Goal: Information Seeking & Learning: Learn about a topic

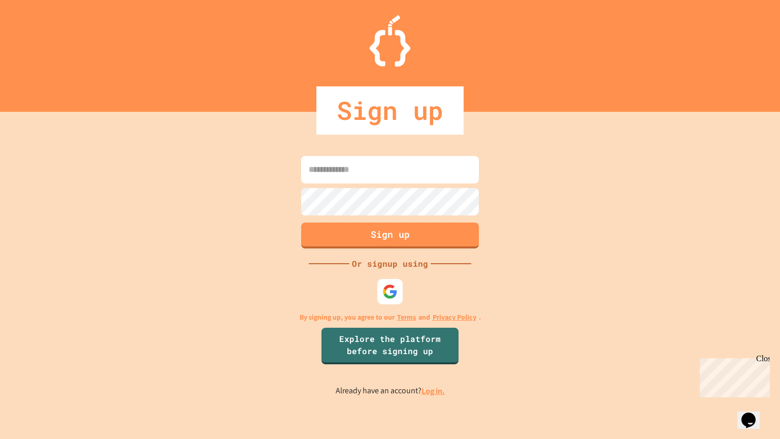
click at [357, 174] on input at bounding box center [390, 169] width 178 height 27
type input "**********"
click at [450, 241] on button "Sign up" at bounding box center [390, 234] width 181 height 26
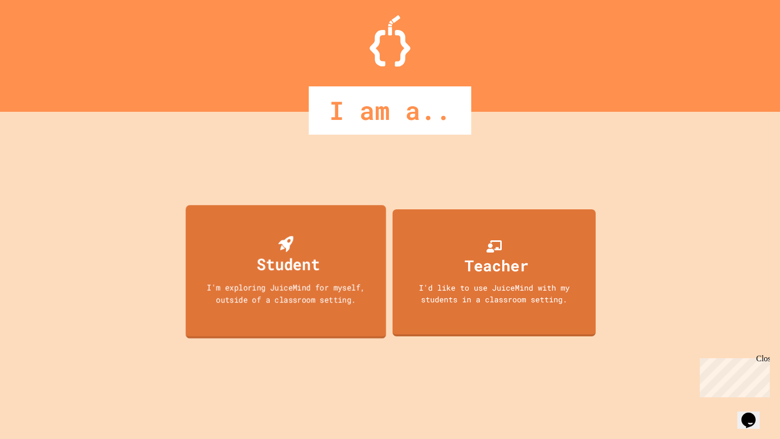
click at [310, 280] on div "Student I'm exploring JuiceMind for myself, outside of a classroom setting." at bounding box center [286, 272] width 201 height 134
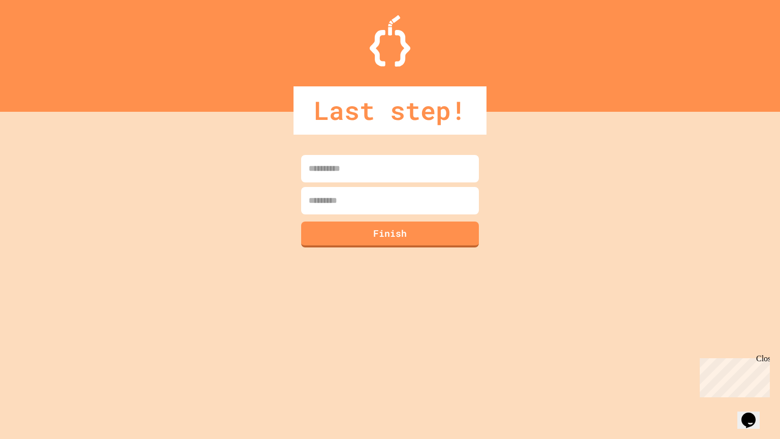
click at [411, 167] on input at bounding box center [390, 168] width 178 height 27
type input "********"
click at [405, 199] on input at bounding box center [390, 200] width 178 height 27
type input "*"
type input "*******"
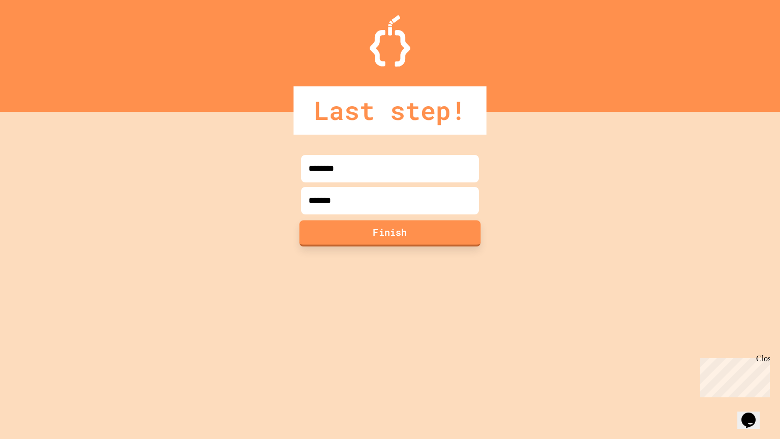
click at [395, 236] on button "Finish" at bounding box center [390, 233] width 181 height 26
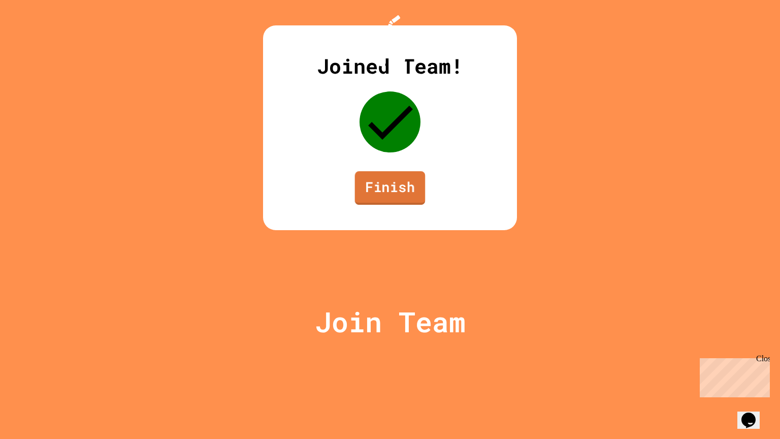
click at [396, 205] on link "Finish" at bounding box center [390, 188] width 71 height 34
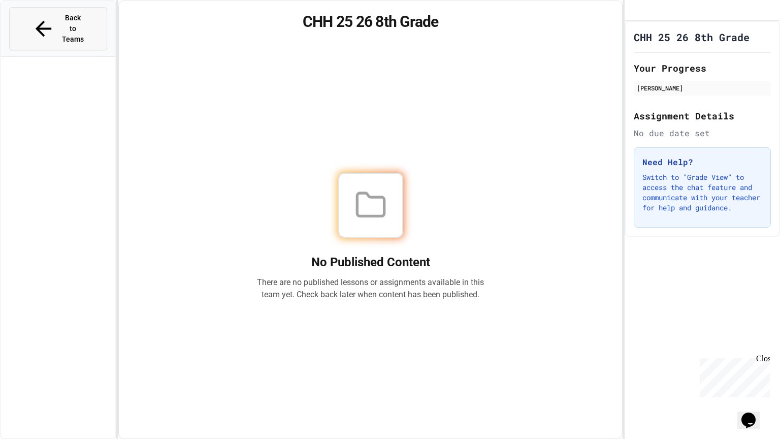
click at [61, 21] on span "Back to Teams" at bounding box center [73, 29] width 24 height 32
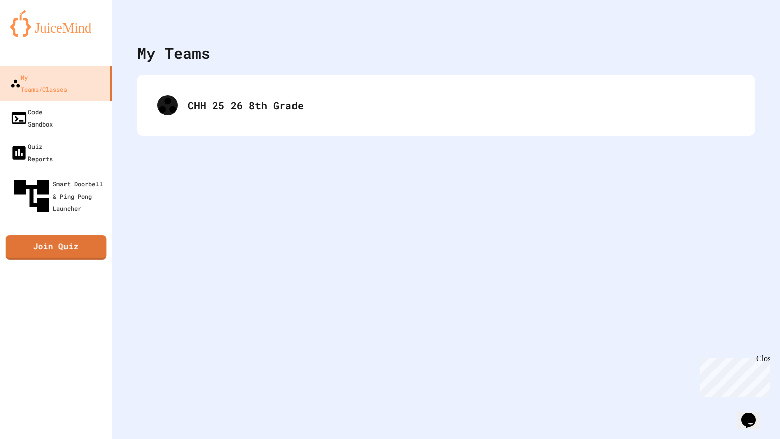
click at [93, 235] on link "Join Quiz" at bounding box center [56, 247] width 101 height 24
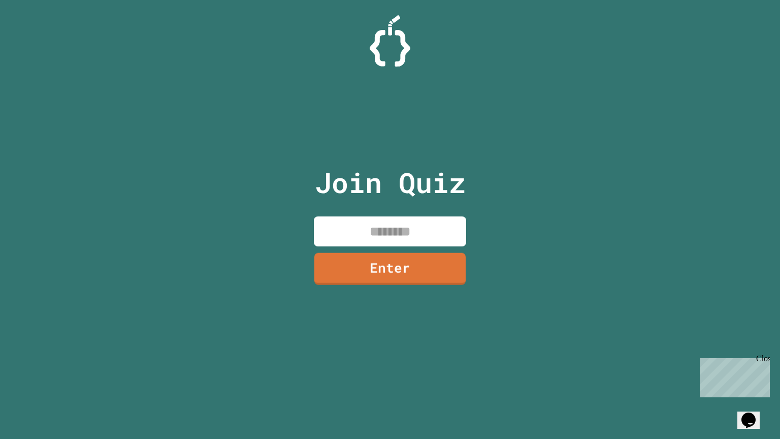
click at [403, 241] on input at bounding box center [390, 231] width 152 height 30
type input "********"
click at [403, 266] on link "Enter" at bounding box center [390, 268] width 150 height 34
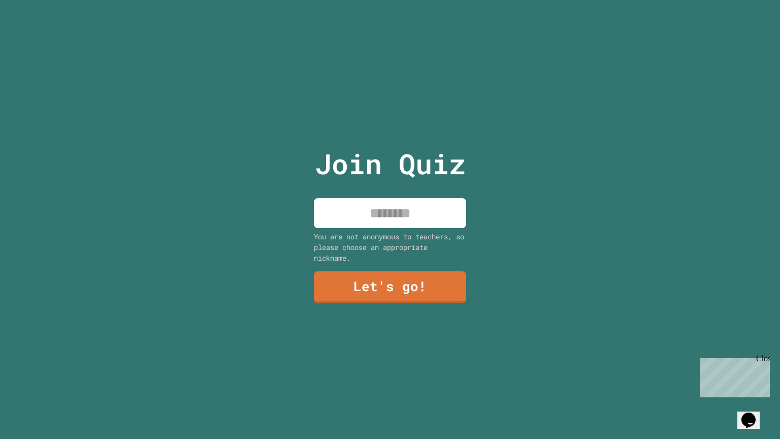
click at [380, 220] on input at bounding box center [390, 213] width 152 height 30
type input "*"
type input "***"
click at [445, 297] on link "Let's go!" at bounding box center [390, 286] width 152 height 34
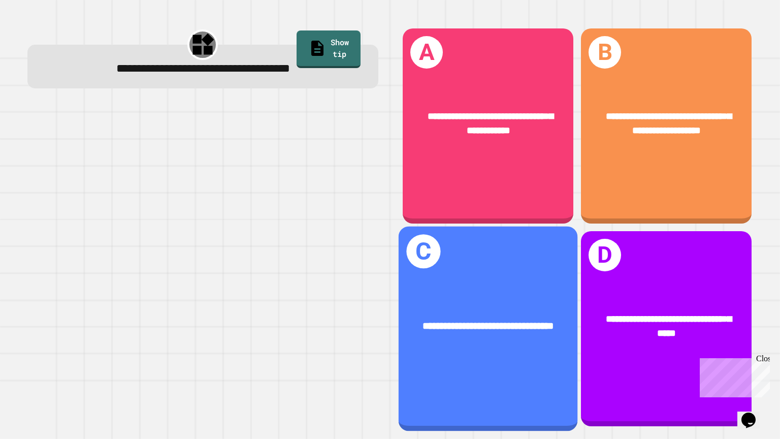
click at [521, 308] on div "**********" at bounding box center [488, 326] width 179 height 55
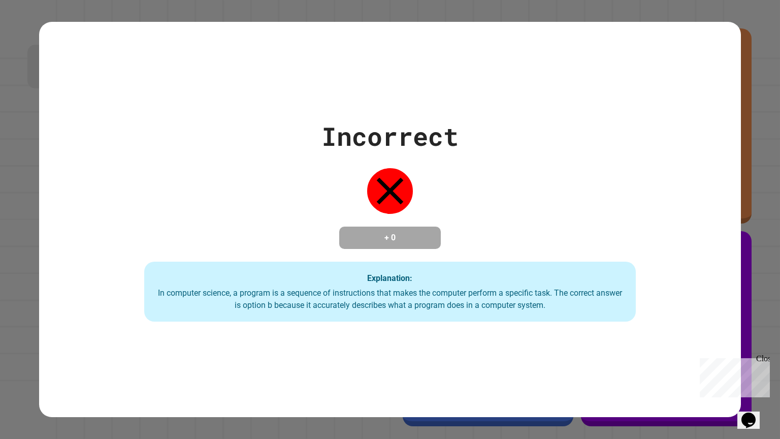
click at [468, 322] on div "Explanation: In computer science, a program is a sequence of instructions that …" at bounding box center [390, 292] width 492 height 60
click at [541, 267] on div "Explanation: In computer science, a program is a sequence of instructions that …" at bounding box center [390, 292] width 492 height 60
click at [326, 280] on div "Explanation: In computer science, a program is a sequence of instructions that …" at bounding box center [390, 292] width 492 height 60
click at [415, 83] on div "Incorrect + 0 Explanation: In computer science, a program is a sequence of inst…" at bounding box center [390, 219] width 702 height 395
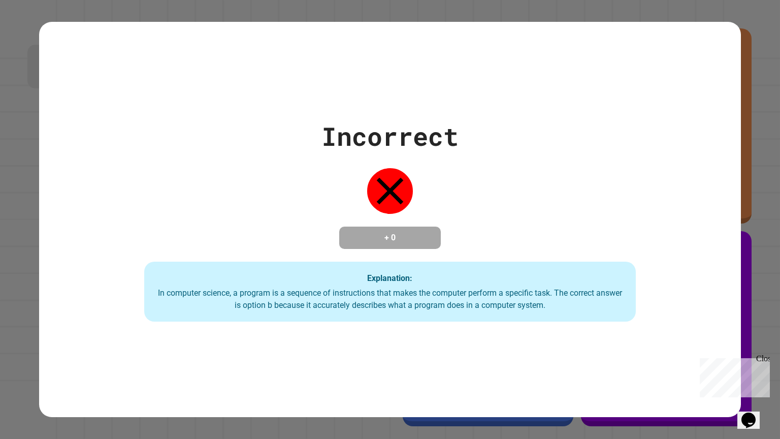
click at [520, 149] on div "Incorrect + 0 Explanation: In computer science, a program is a sequence of inst…" at bounding box center [390, 219] width 702 height 204
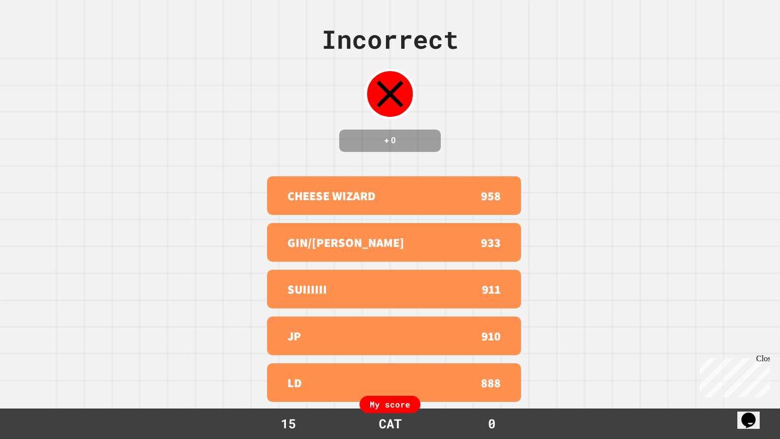
click at [767, 361] on div "Close" at bounding box center [763, 360] width 13 height 13
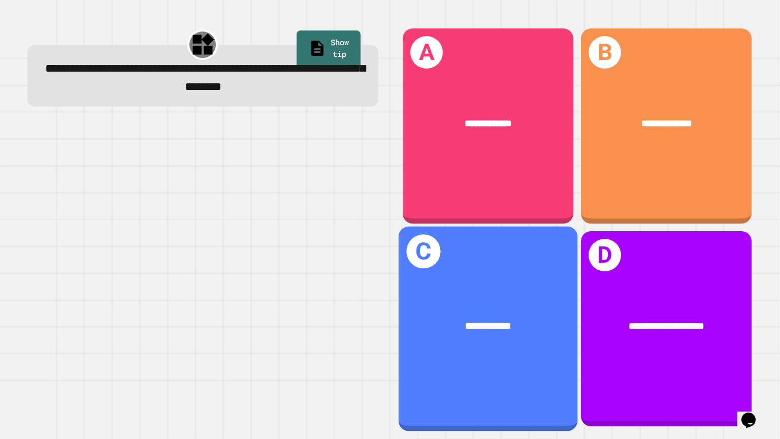
click at [521, 364] on div "**********" at bounding box center [488, 328] width 179 height 205
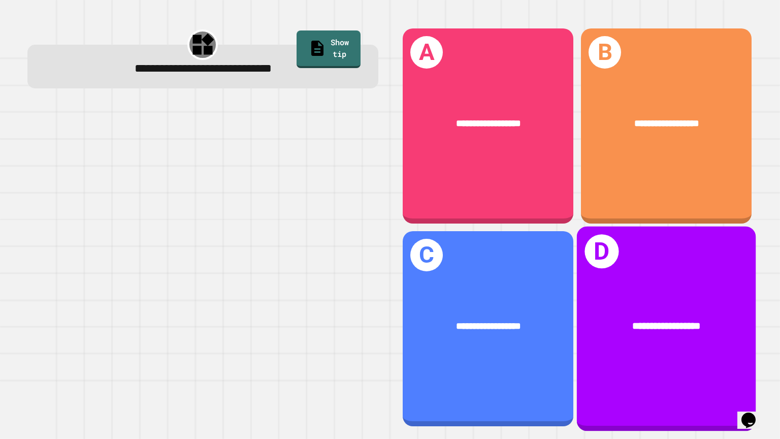
click at [676, 300] on div "**********" at bounding box center [666, 326] width 179 height 55
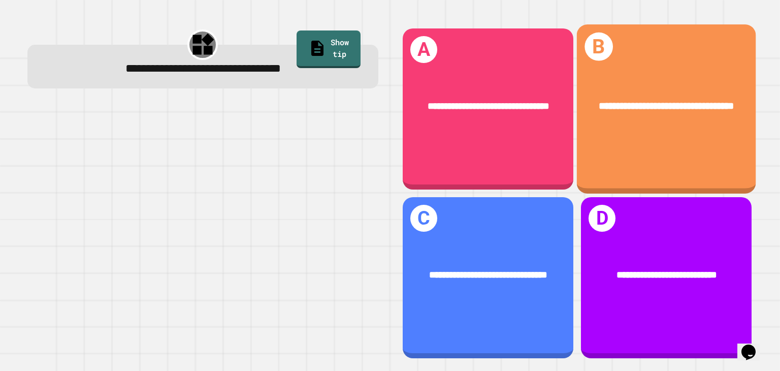
click at [589, 114] on div "**********" at bounding box center [666, 106] width 179 height 55
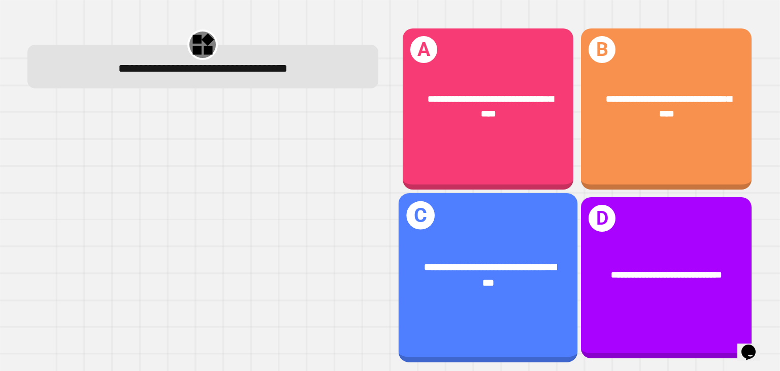
click at [434, 248] on div "**********" at bounding box center [488, 275] width 179 height 70
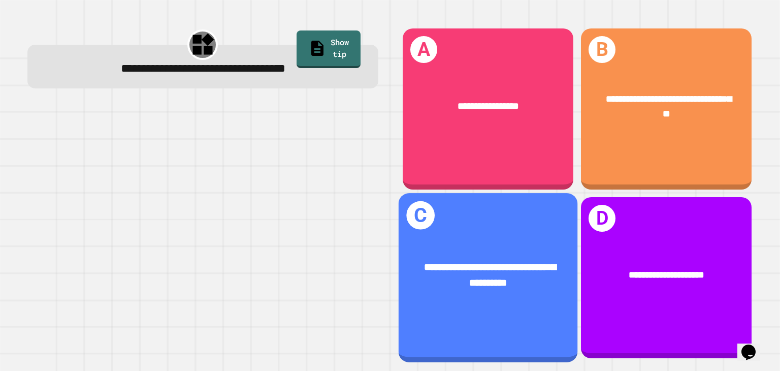
click at [486, 202] on div "**********" at bounding box center [488, 277] width 179 height 169
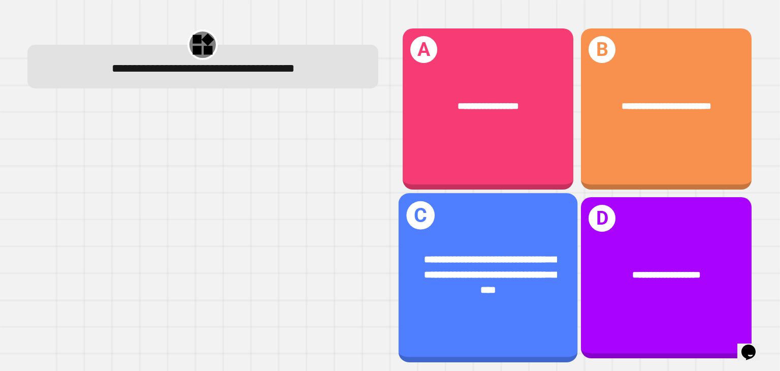
click at [490, 245] on div "**********" at bounding box center [488, 274] width 179 height 85
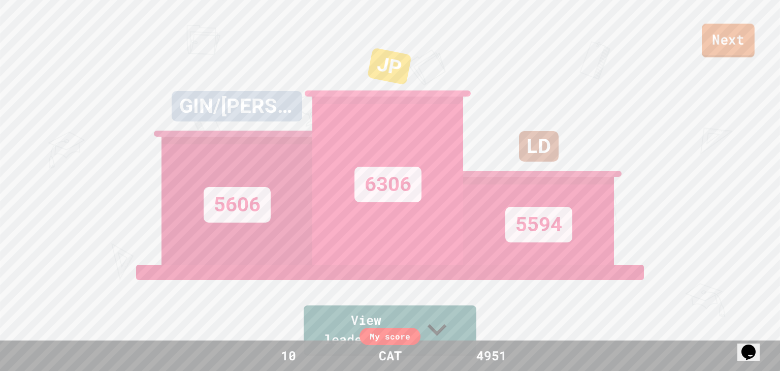
click at [712, 49] on link "Next" at bounding box center [728, 41] width 53 height 34
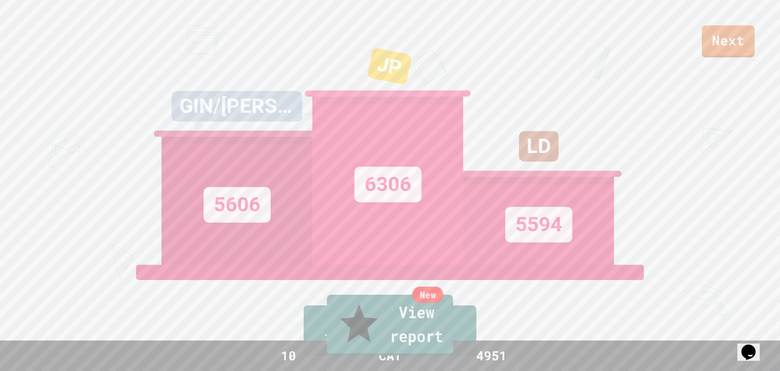
click at [448, 326] on link "New View report" at bounding box center [390, 325] width 127 height 61
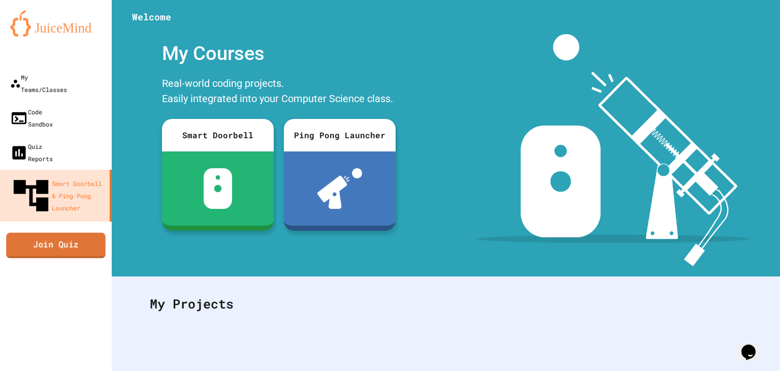
click at [59, 232] on link "Join Quiz" at bounding box center [56, 244] width 100 height 25
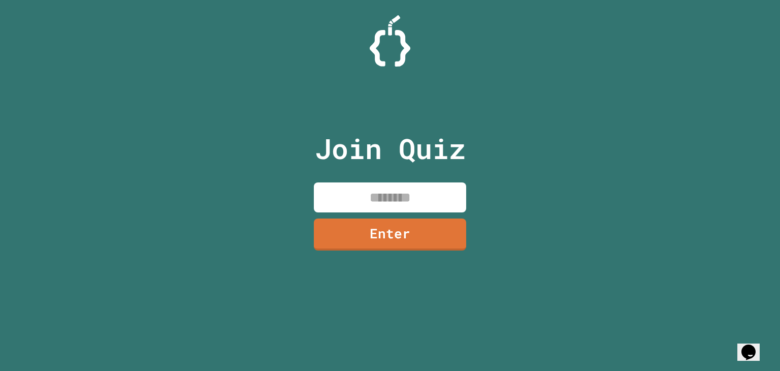
click at [354, 204] on input at bounding box center [390, 197] width 152 height 30
type input "********"
click at [383, 222] on link "Enter" at bounding box center [390, 234] width 154 height 34
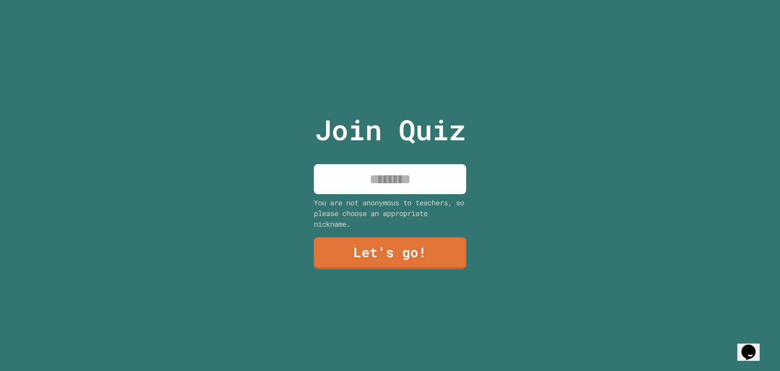
click at [389, 177] on input at bounding box center [390, 179] width 152 height 30
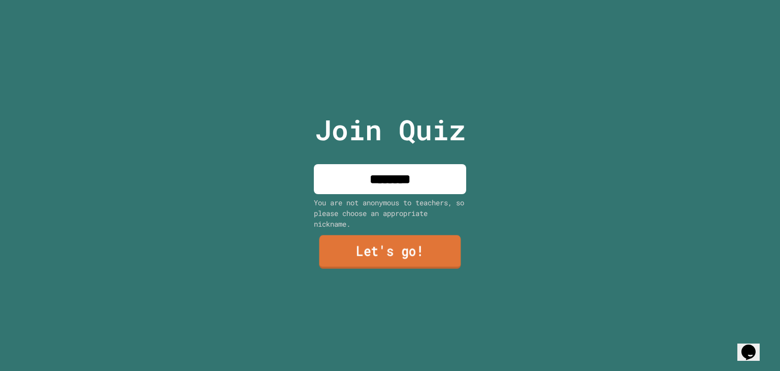
type input "********"
click at [435, 245] on link "Let's go!" at bounding box center [391, 252] width 142 height 34
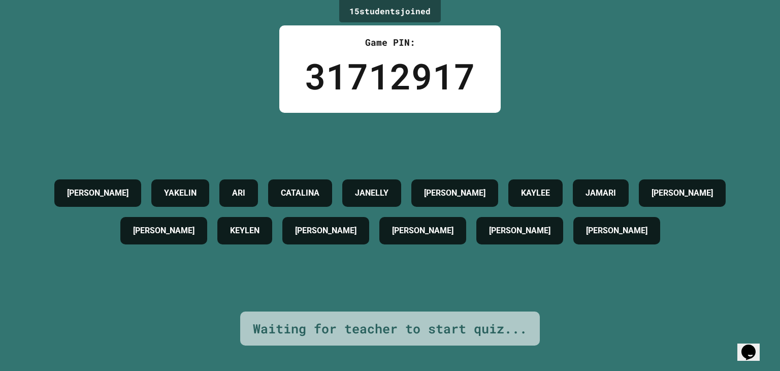
click at [435, 245] on div "[PERSON_NAME] [PERSON_NAME] [PERSON_NAME] [PERSON_NAME] [PERSON_NAME] [PERSON_N…" at bounding box center [390, 211] width 730 height 75
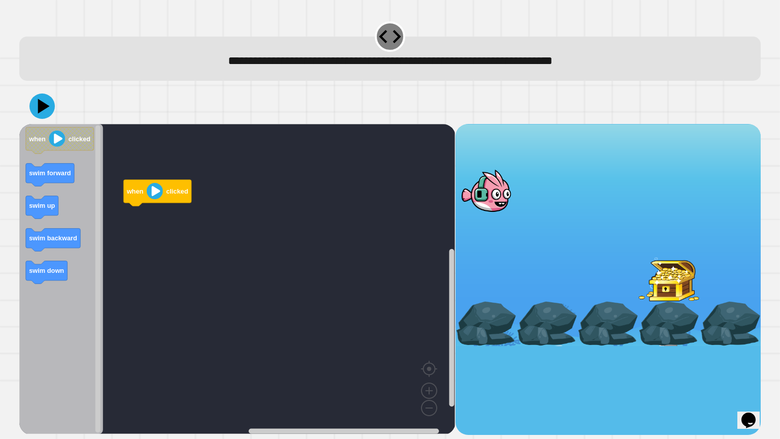
click at [165, 195] on icon "Blockly Workspace" at bounding box center [158, 193] width 68 height 26
click at [140, 214] on g "when clicked swim up" at bounding box center [244, 279] width 451 height 310
click at [149, 191] on image "Blockly Workspace" at bounding box center [155, 191] width 16 height 16
click at [148, 187] on image "Blockly Workspace" at bounding box center [155, 191] width 16 height 16
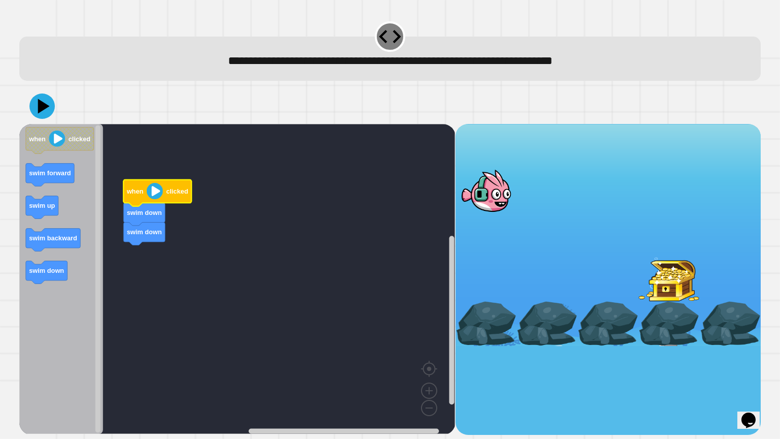
click at [148, 187] on image "Blockly Workspace" at bounding box center [155, 191] width 16 height 16
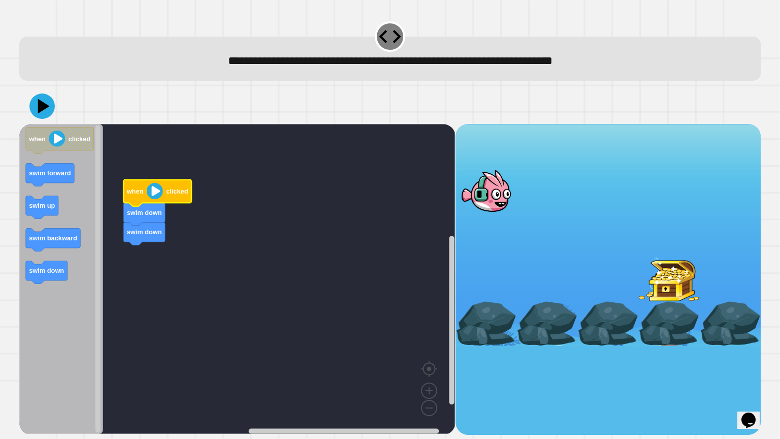
click at [148, 187] on image "Blockly Workspace" at bounding box center [155, 191] width 16 height 16
click at [151, 192] on image "Blockly Workspace" at bounding box center [155, 191] width 16 height 16
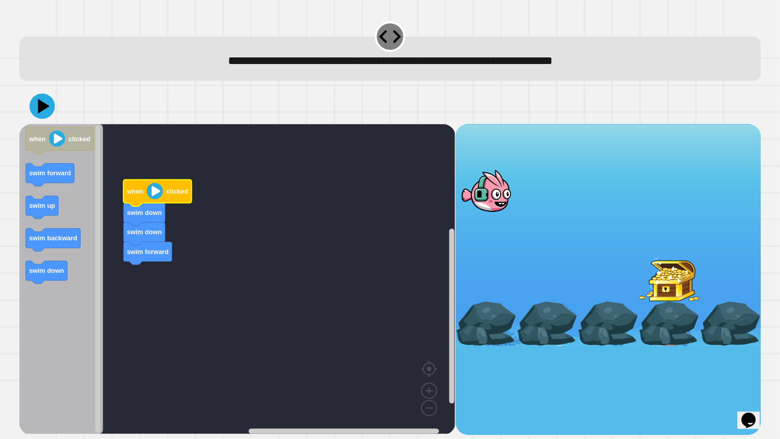
click at [151, 192] on image "Blockly Workspace" at bounding box center [155, 191] width 16 height 16
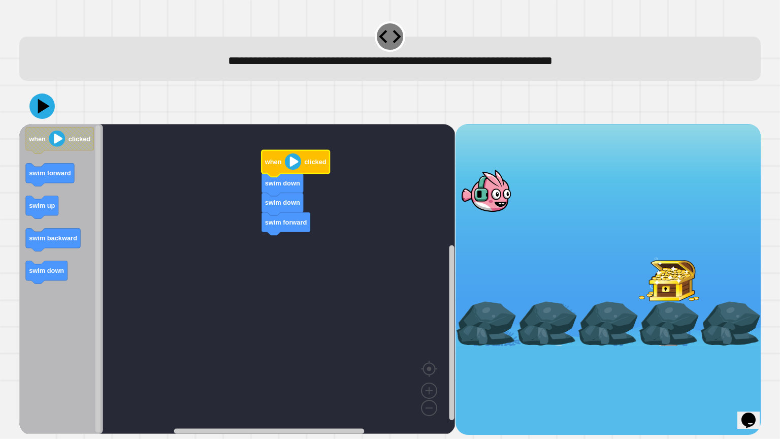
click at [305, 166] on text "clicked" at bounding box center [316, 162] width 22 height 8
click at [322, 167] on g "when clicked swim down swim down swim forward" at bounding box center [244, 279] width 451 height 310
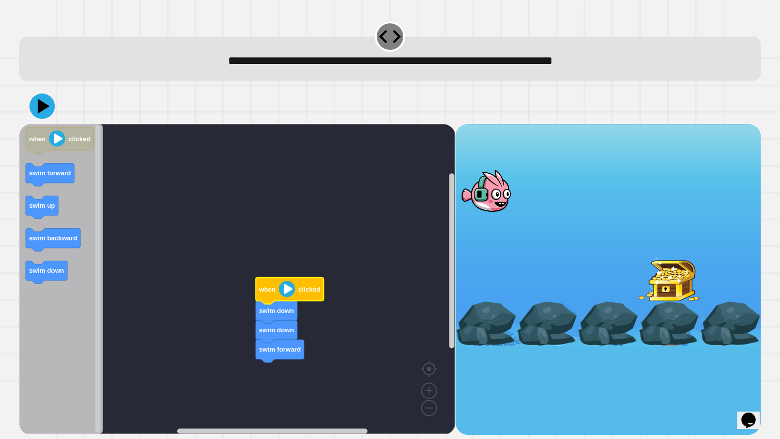
click at [302, 285] on icon "Blockly Workspace" at bounding box center [290, 290] width 68 height 26
click at [434, 370] on image "Blockly Workspace" at bounding box center [445, 345] width 49 height 63
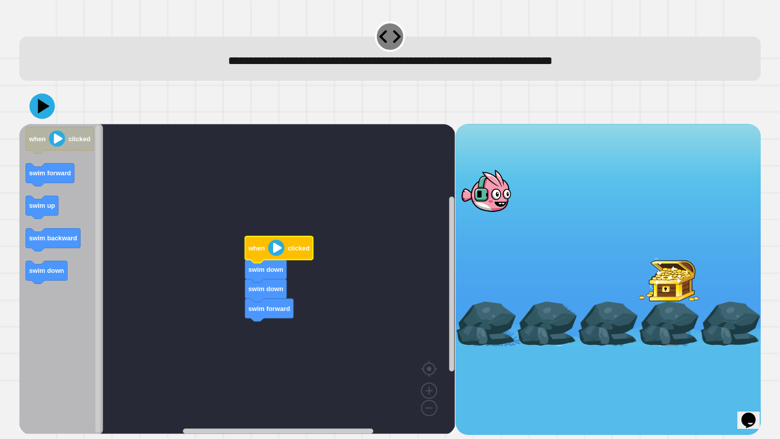
click at [255, 249] on text "when" at bounding box center [256, 248] width 17 height 8
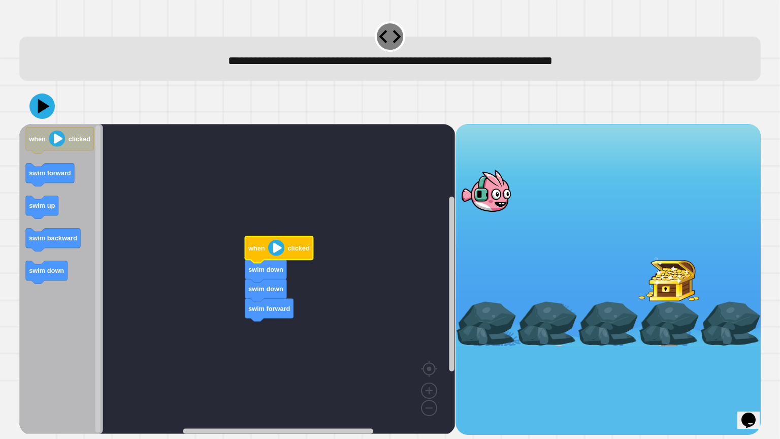
click at [255, 249] on text "when" at bounding box center [256, 248] width 17 height 8
click at [267, 249] on icon "Blockly Workspace" at bounding box center [279, 249] width 68 height 26
click at [274, 244] on image "Blockly Workspace" at bounding box center [276, 248] width 16 height 16
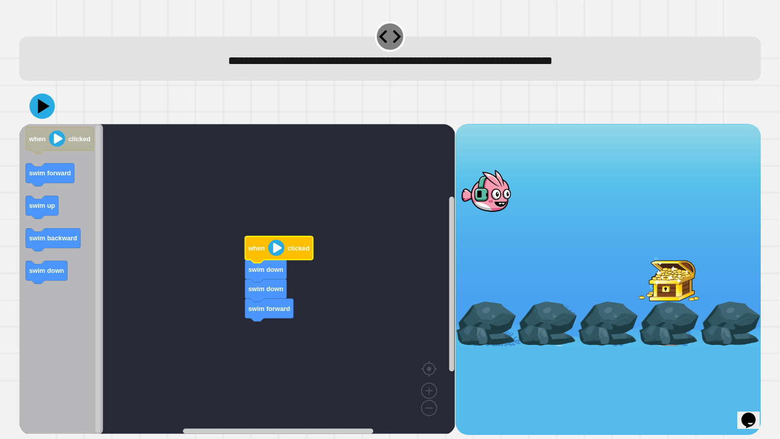
click at [274, 244] on image "Blockly Workspace" at bounding box center [276, 248] width 16 height 16
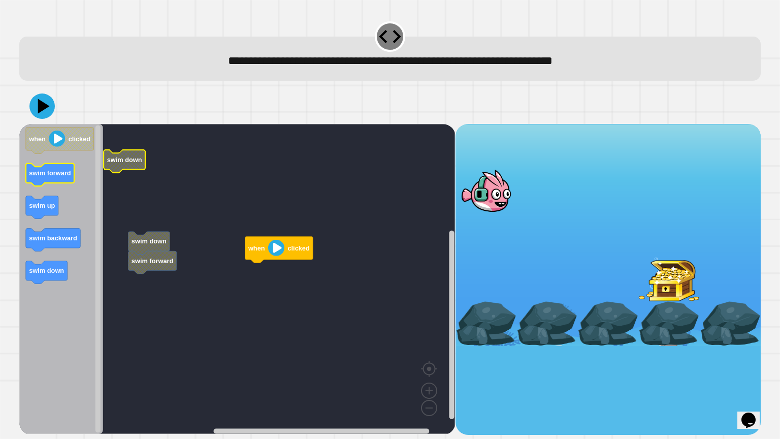
click at [59, 171] on icon "when clicked swim forward swim up swim backward swim down" at bounding box center [61, 279] width 84 height 310
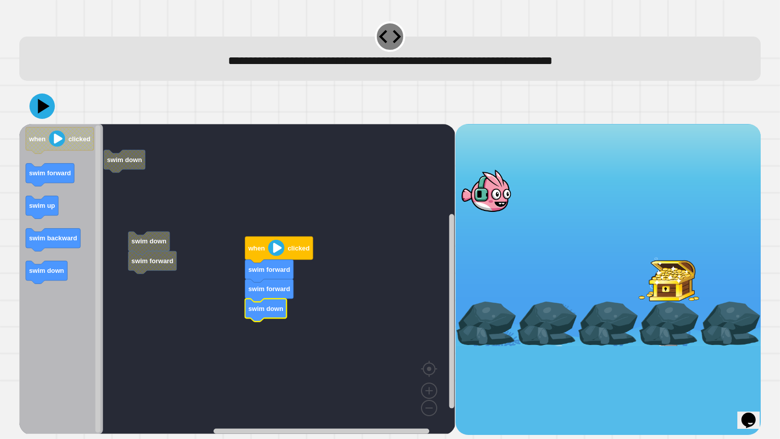
click at [253, 311] on g "swim down swim forward swim down when clicked swim forward swim forward swim do…" at bounding box center [244, 279] width 451 height 310
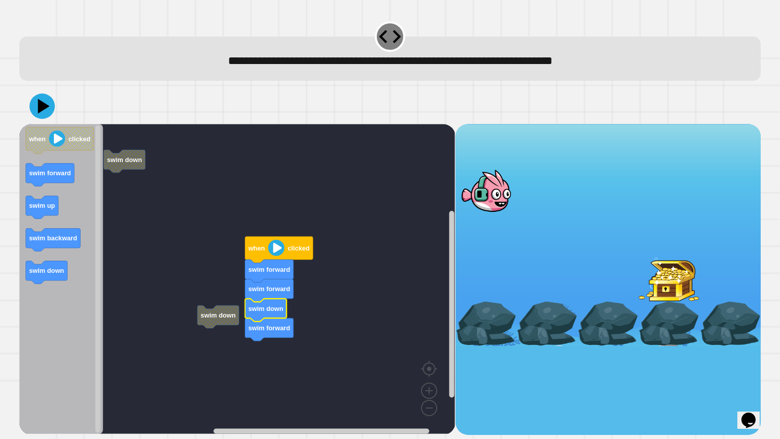
click at [277, 237] on rect "Blockly Workspace" at bounding box center [237, 279] width 436 height 310
click at [276, 245] on image "Blockly Workspace" at bounding box center [276, 248] width 16 height 16
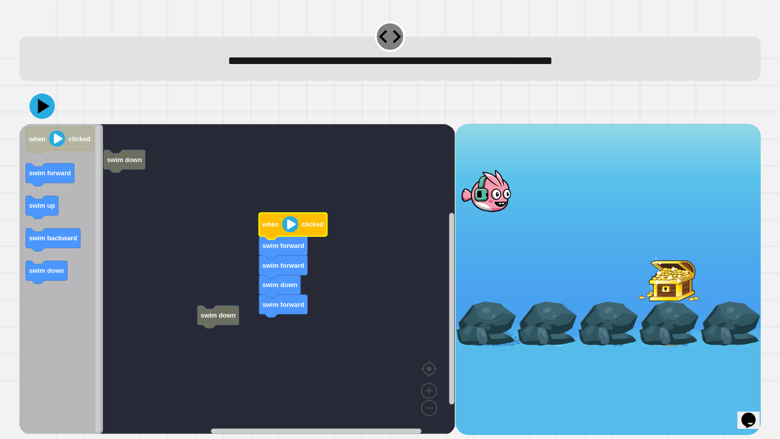
click at [291, 221] on image "Blockly Workspace" at bounding box center [290, 224] width 16 height 16
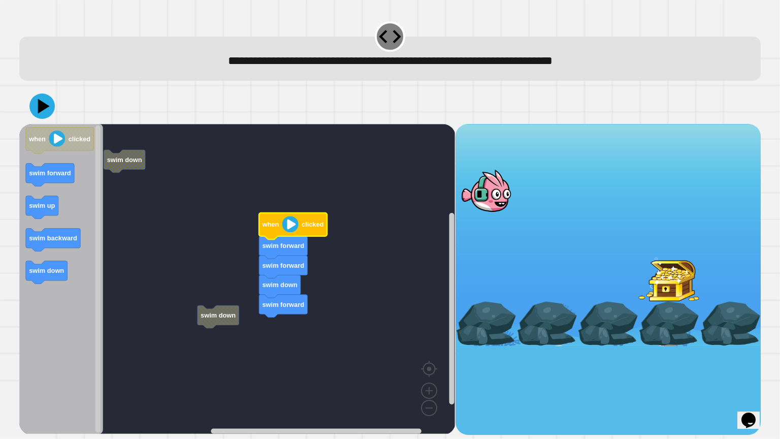
click at [291, 221] on image "Blockly Workspace" at bounding box center [290, 224] width 16 height 16
click at [45, 108] on icon at bounding box center [44, 106] width 14 height 18
click at [291, 217] on icon "Blockly Workspace" at bounding box center [293, 226] width 68 height 26
click at [46, 110] on icon at bounding box center [42, 106] width 30 height 30
click at [269, 222] on text "when" at bounding box center [270, 225] width 17 height 8
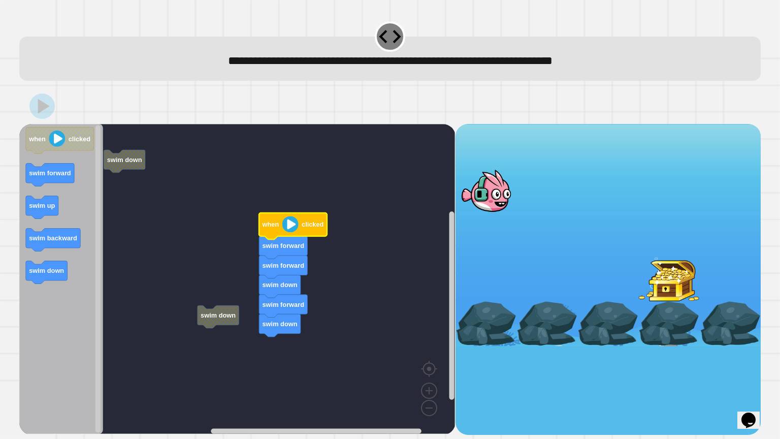
click at [279, 223] on text "when" at bounding box center [270, 225] width 17 height 8
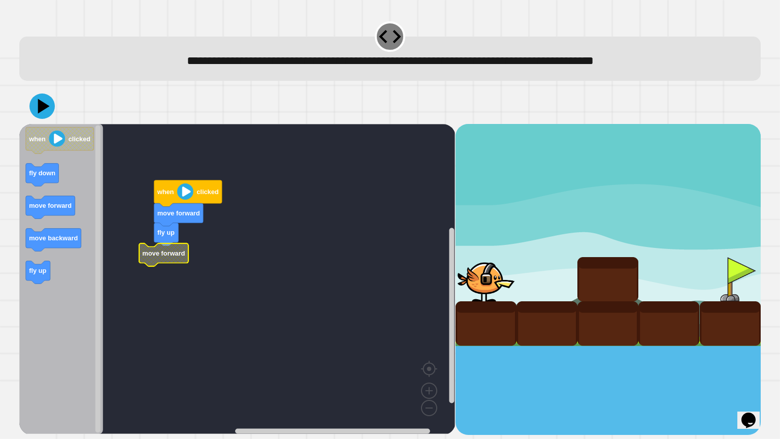
click at [155, 261] on g "when clicked move forward fly up move forward" at bounding box center [244, 279] width 451 height 310
click at [34, 104] on icon at bounding box center [42, 106] width 30 height 30
click at [178, 193] on image "Blockly Workspace" at bounding box center [185, 191] width 16 height 16
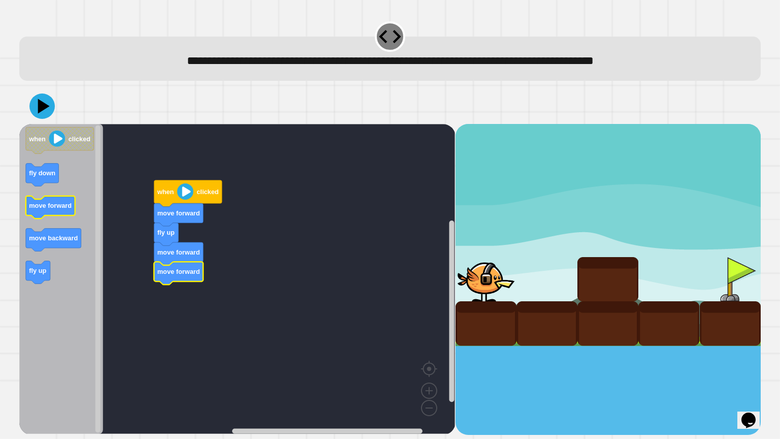
click at [60, 199] on icon "when clicked fly down move forward move backward fly up" at bounding box center [61, 279] width 84 height 310
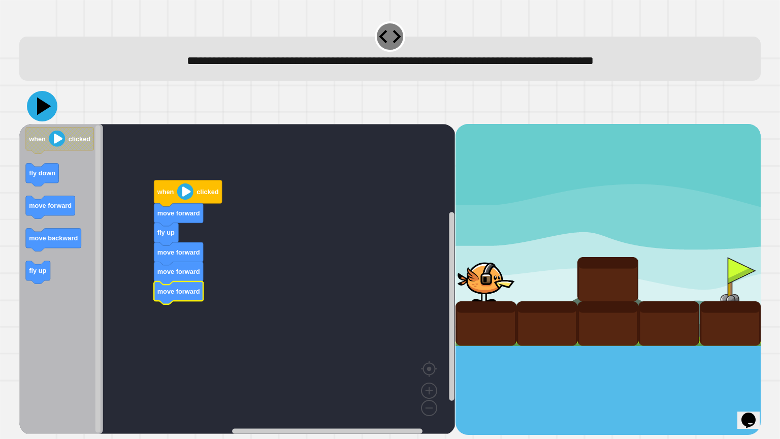
click at [45, 110] on icon at bounding box center [42, 106] width 30 height 30
click at [199, 211] on text "move forward" at bounding box center [179, 213] width 43 height 8
click at [194, 202] on icon "Blockly Workspace" at bounding box center [188, 193] width 68 height 26
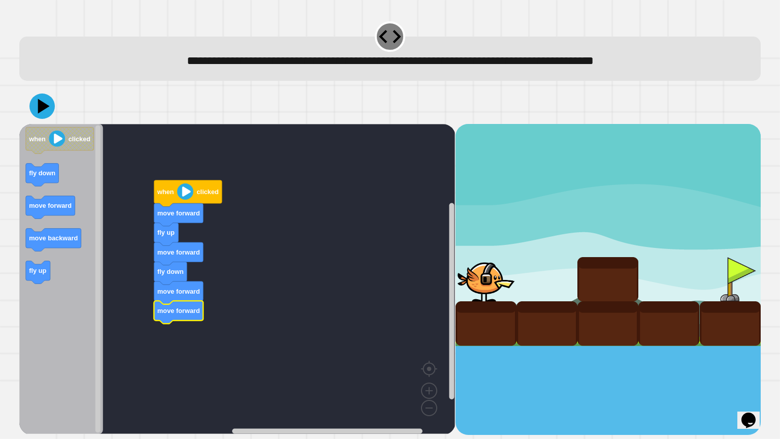
click at [176, 310] on text "move forward" at bounding box center [179, 311] width 43 height 8
click at [46, 106] on icon at bounding box center [44, 106] width 14 height 18
click at [194, 173] on rect "Blockly Workspace" at bounding box center [237, 279] width 436 height 310
click at [198, 191] on text "clicked" at bounding box center [208, 192] width 22 height 8
click at [36, 102] on icon at bounding box center [42, 105] width 29 height 29
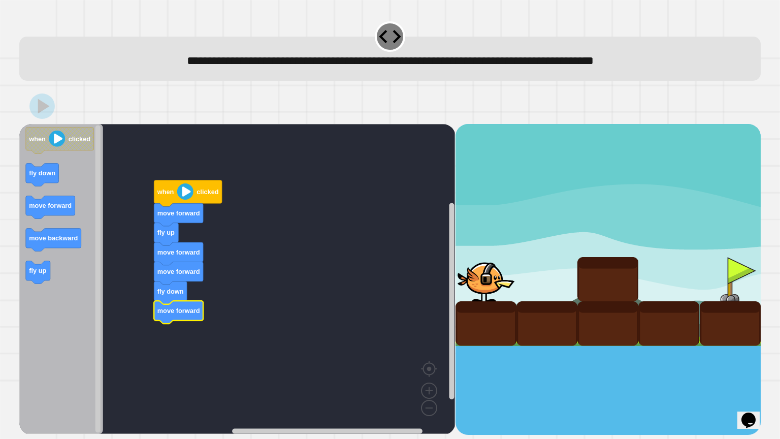
click at [203, 201] on icon "Blockly Workspace" at bounding box center [188, 193] width 68 height 26
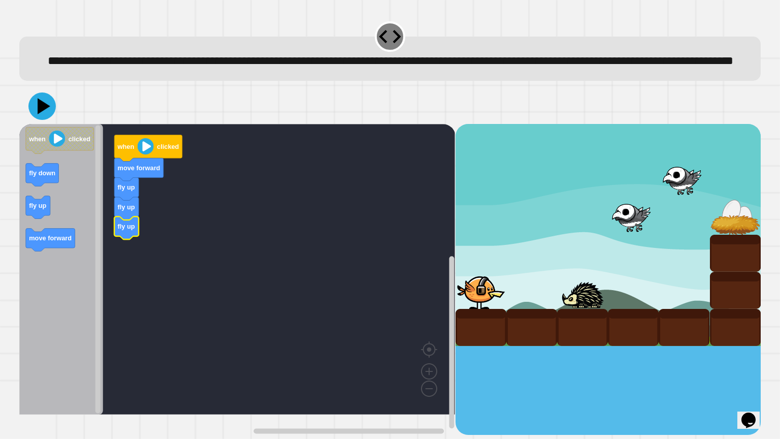
click at [50, 120] on icon at bounding box center [41, 105] width 27 height 27
click at [148, 157] on icon "Blockly Workspace" at bounding box center [149, 148] width 68 height 26
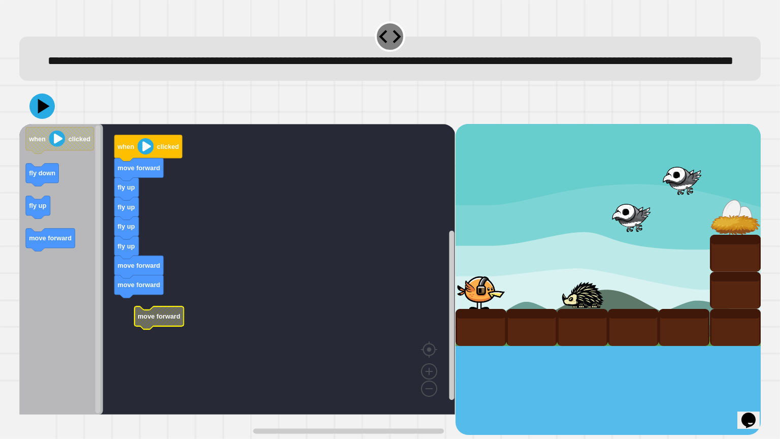
click at [181, 368] on rect "Blockly Workspace" at bounding box center [237, 269] width 436 height 291
click at [150, 154] on image "Blockly Workspace" at bounding box center [146, 146] width 16 height 16
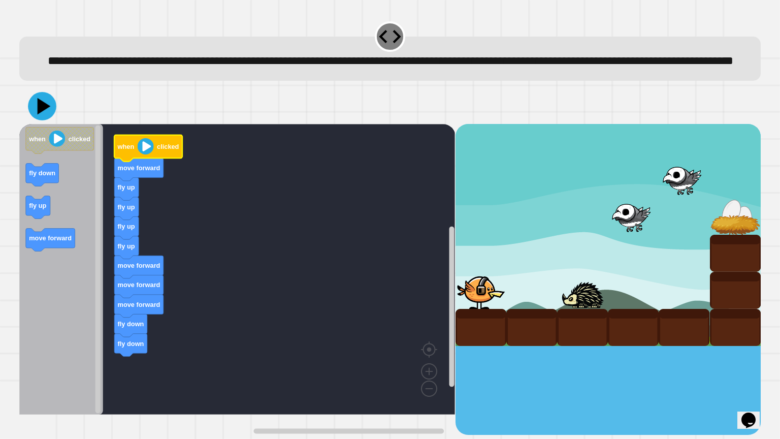
click at [52, 120] on icon at bounding box center [42, 106] width 28 height 28
click at [135, 162] on icon "Blockly Workspace" at bounding box center [149, 148] width 68 height 26
click at [142, 154] on image "Blockly Workspace" at bounding box center [146, 146] width 16 height 16
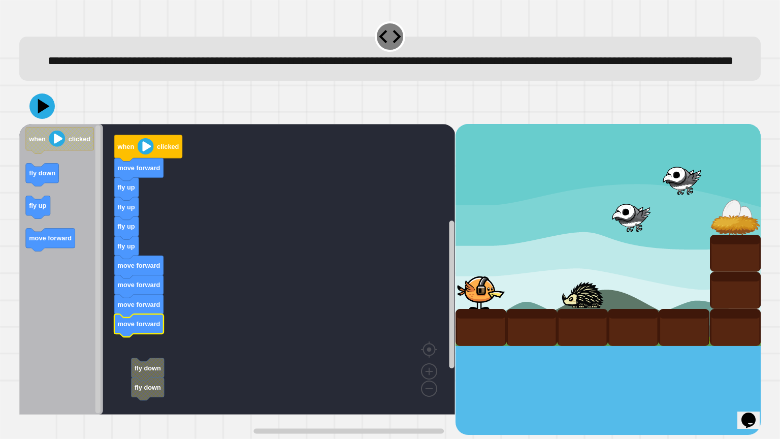
click at [146, 388] on g "fly down fly down fly up fly up fly up fly up move forward move forward move fo…" at bounding box center [244, 269] width 451 height 291
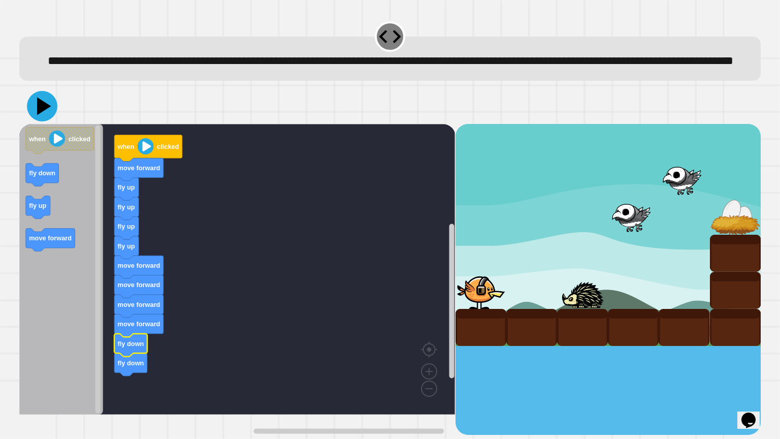
click at [51, 121] on icon at bounding box center [42, 106] width 30 height 30
click at [128, 157] on icon "Blockly Workspace" at bounding box center [149, 148] width 68 height 26
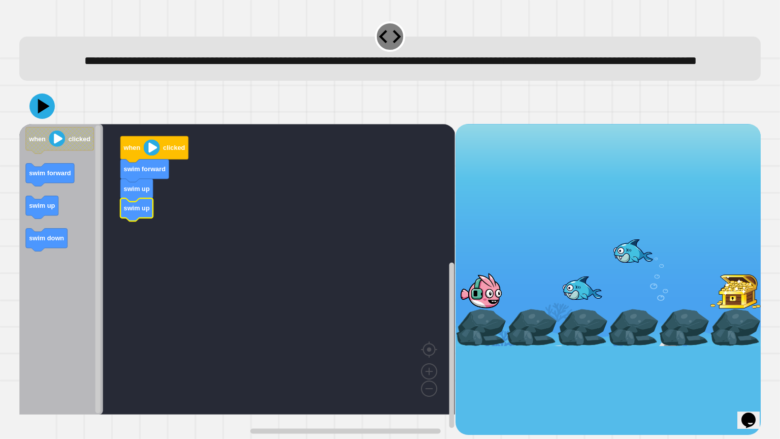
click at [42, 235] on icon "when clicked swim forward swim up swim down" at bounding box center [61, 269] width 84 height 291
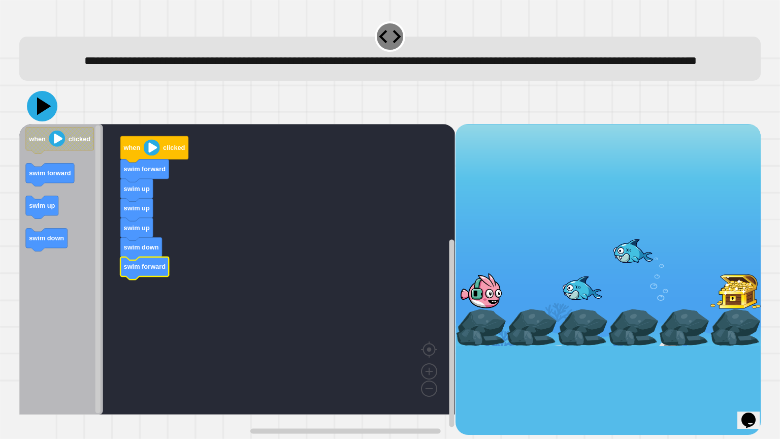
click at [40, 115] on icon at bounding box center [42, 106] width 30 height 30
click at [151, 163] on icon "Blockly Workspace" at bounding box center [155, 149] width 68 height 26
click at [149, 173] on text "swim forward" at bounding box center [145, 169] width 42 height 8
click at [40, 115] on icon at bounding box center [44, 106] width 14 height 18
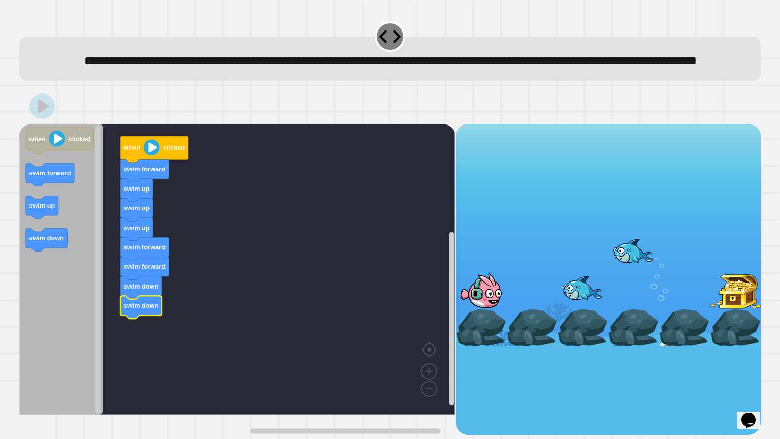
click at [127, 163] on icon "Blockly Workspace" at bounding box center [155, 149] width 68 height 26
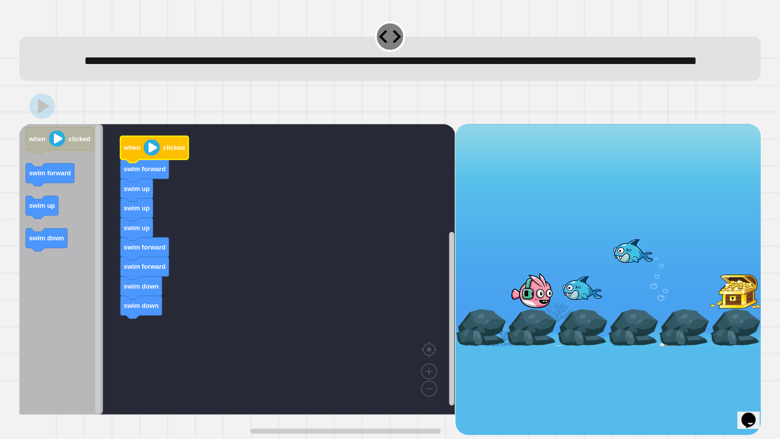
click at [154, 155] on image "Blockly Workspace" at bounding box center [152, 147] width 16 height 16
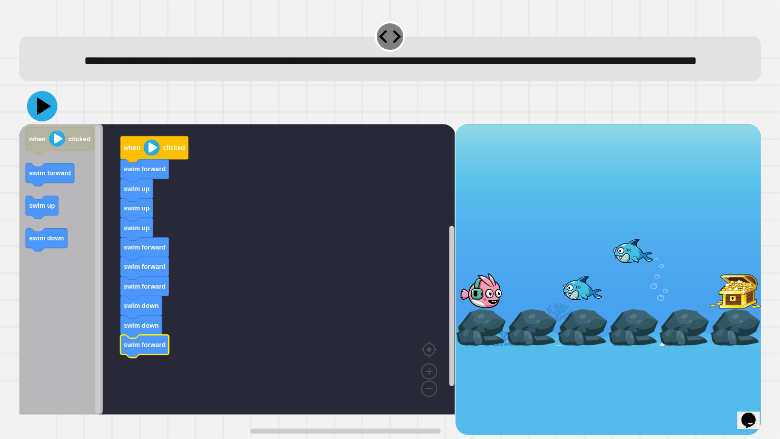
click at [42, 115] on icon at bounding box center [42, 106] width 30 height 30
click at [142, 182] on icon "Blockly Workspace" at bounding box center [145, 171] width 48 height 23
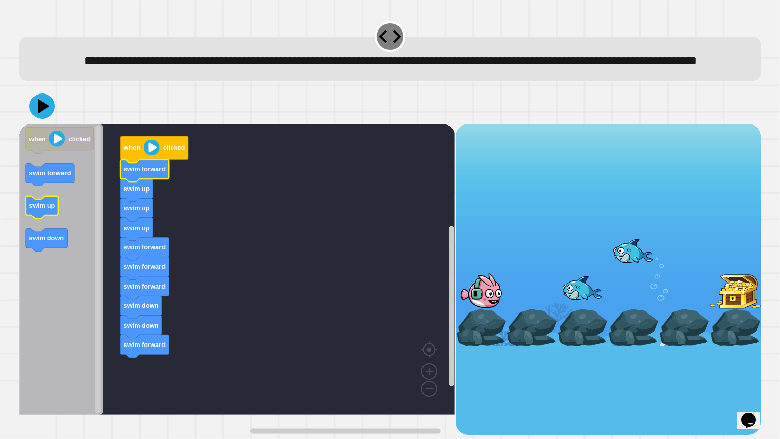
click at [58, 231] on icon "Blockly Workspace" at bounding box center [61, 269] width 84 height 291
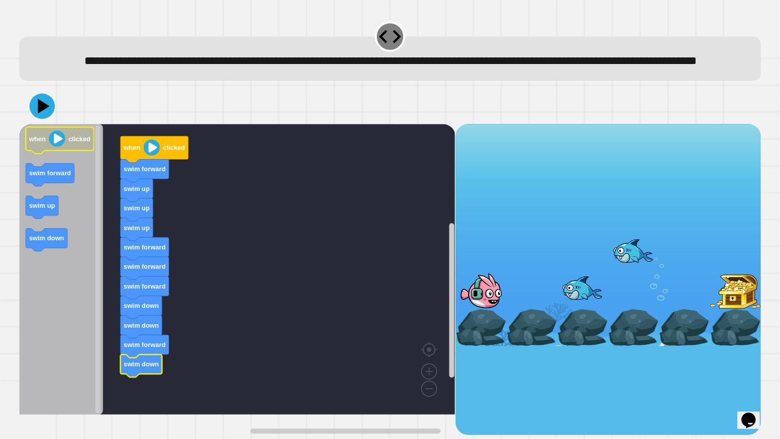
click at [60, 147] on image "Blockly Workspace" at bounding box center [57, 139] width 16 height 16
click at [116, 172] on rect "Blockly Workspace" at bounding box center [237, 269] width 436 height 291
click at [119, 172] on rect "Blockly Workspace" at bounding box center [237, 269] width 436 height 291
click at [130, 151] on text "when" at bounding box center [131, 148] width 17 height 8
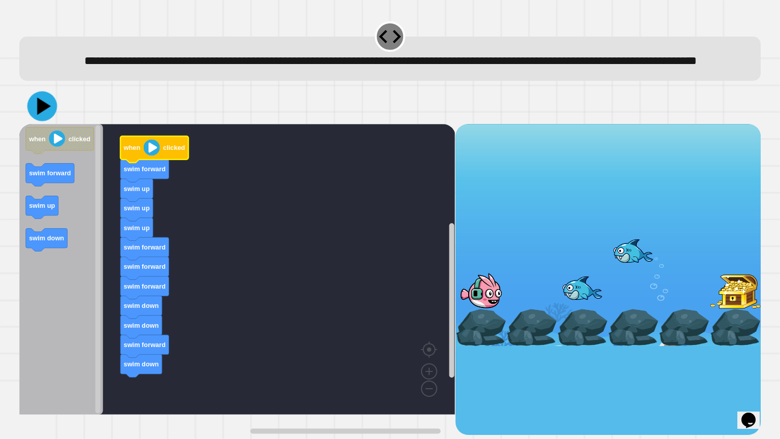
click at [45, 115] on icon at bounding box center [45, 106] width 14 height 17
click at [140, 163] on icon "Blockly Workspace" at bounding box center [155, 149] width 68 height 26
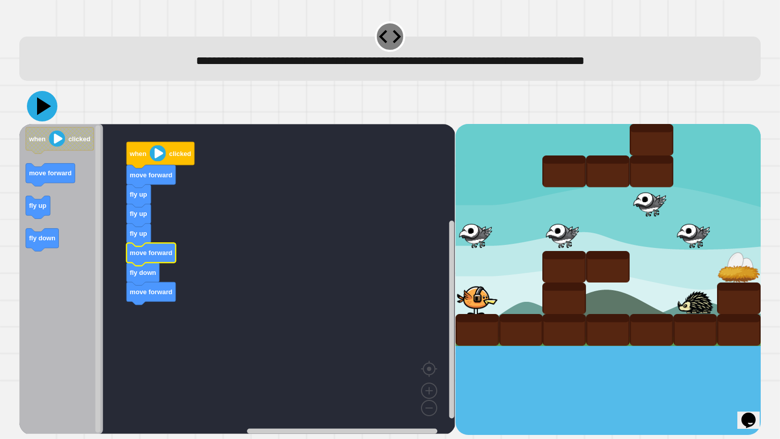
click at [41, 111] on icon at bounding box center [44, 106] width 14 height 18
click at [139, 161] on icon "Blockly Workspace" at bounding box center [161, 155] width 68 height 26
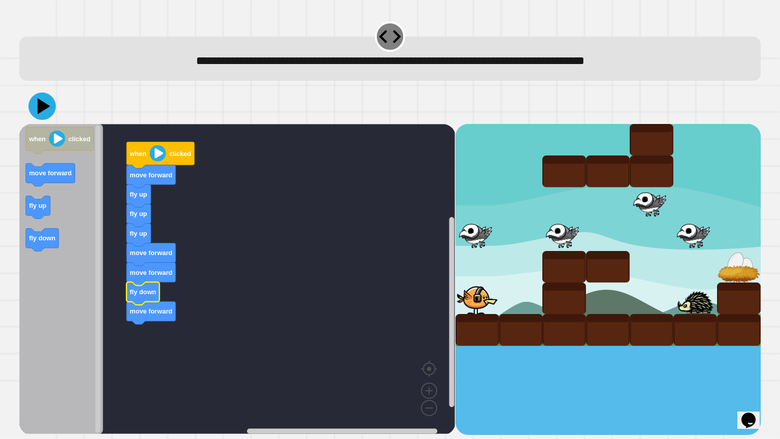
click at [44, 105] on icon at bounding box center [44, 106] width 13 height 16
click at [137, 154] on text "when" at bounding box center [138, 153] width 17 height 8
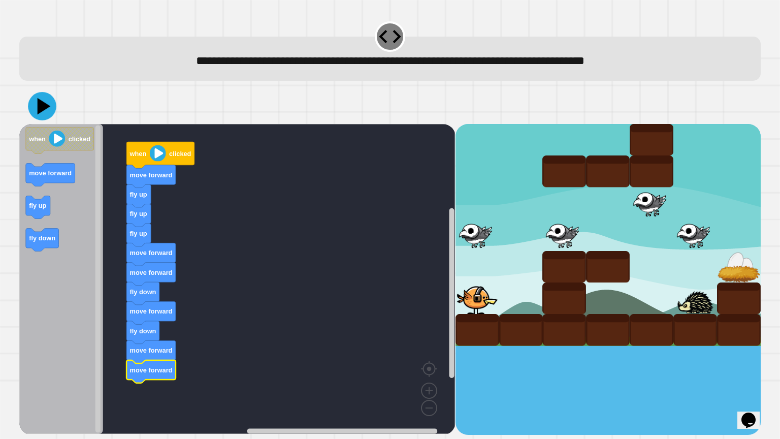
click at [42, 97] on icon at bounding box center [42, 106] width 28 height 28
click at [132, 146] on icon "Blockly Workspace" at bounding box center [161, 155] width 68 height 26
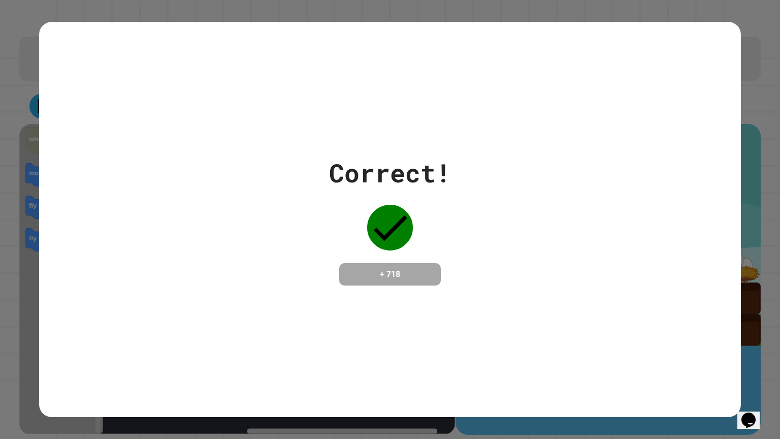
click at [132, 146] on div "Correct! + 718" at bounding box center [390, 219] width 702 height 395
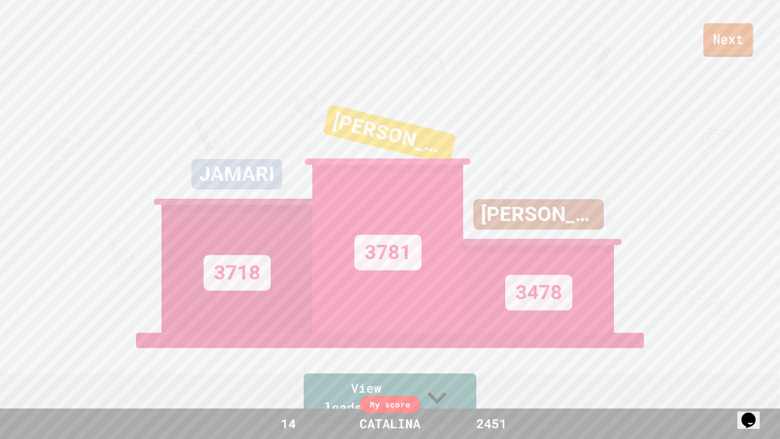
click at [719, 57] on div "Next" at bounding box center [390, 28] width 780 height 57
click at [716, 39] on link "Next" at bounding box center [728, 40] width 46 height 34
